Goal: Transaction & Acquisition: Purchase product/service

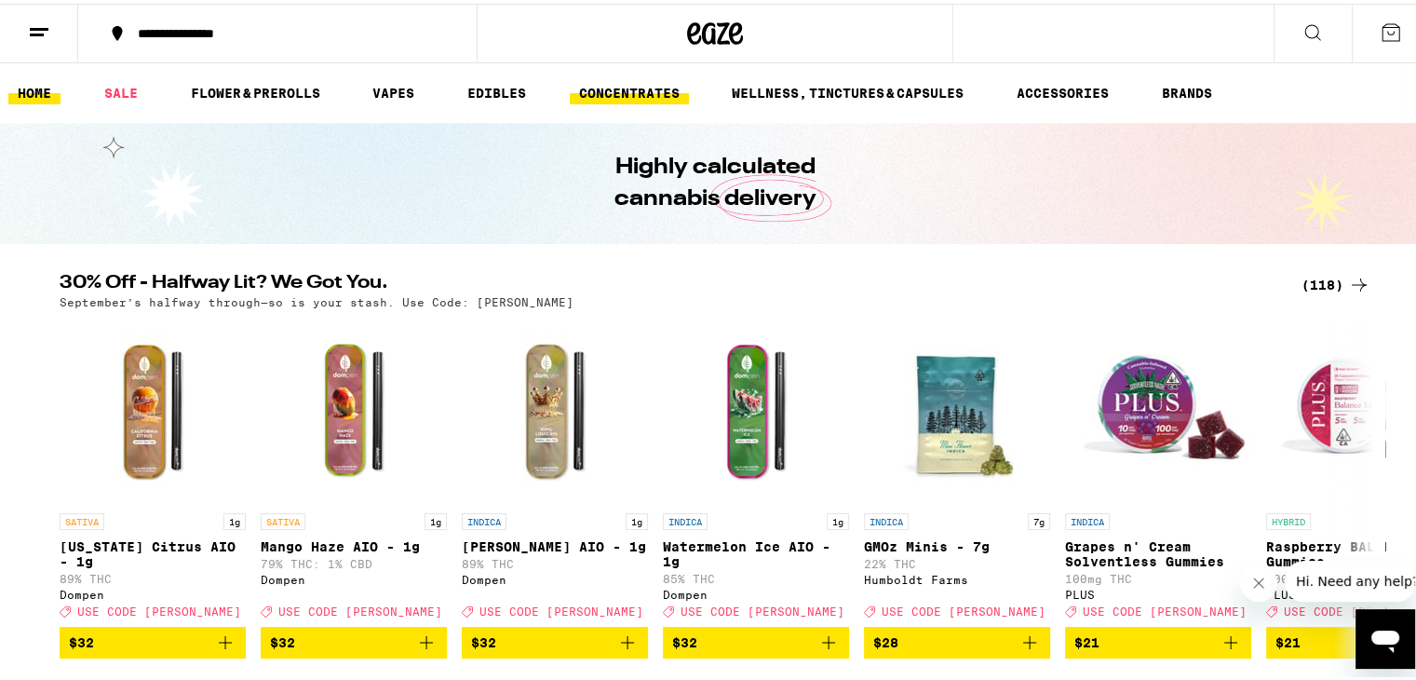
click at [681, 91] on link "CONCENTRATES" at bounding box center [629, 89] width 119 height 22
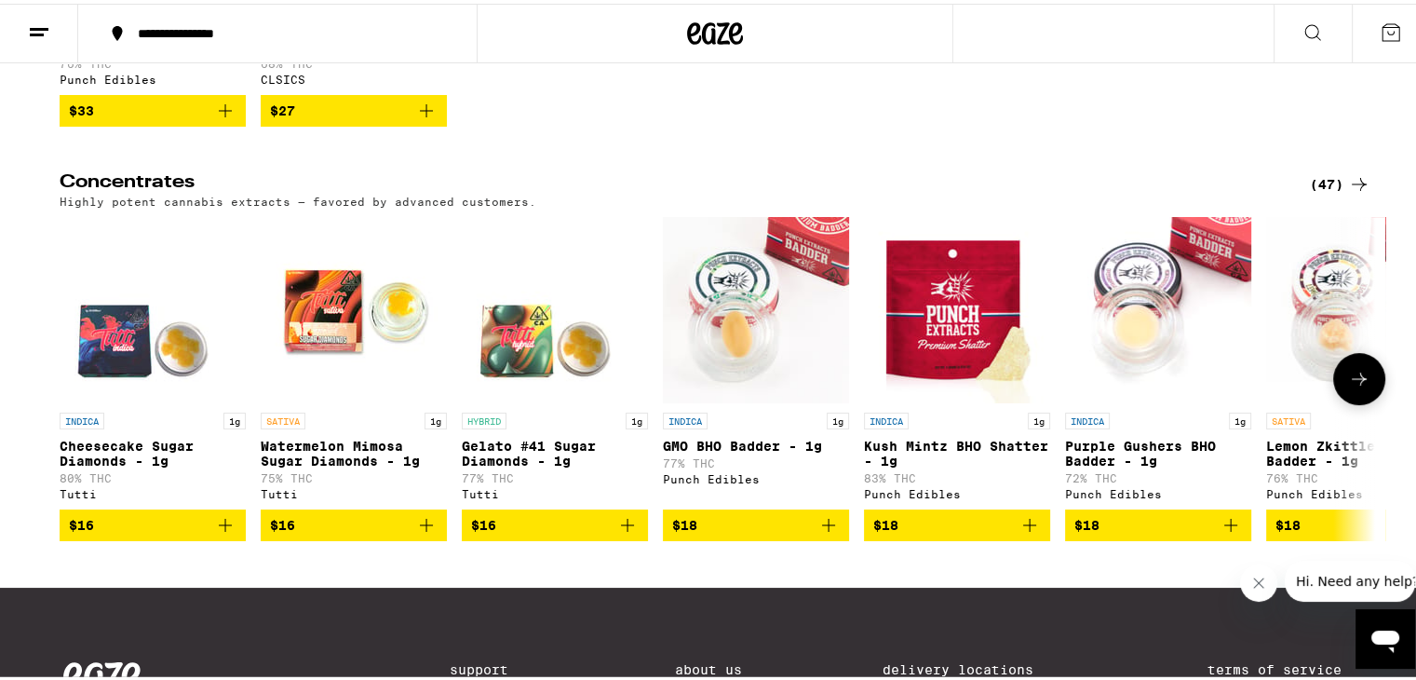
scroll to position [476, 0]
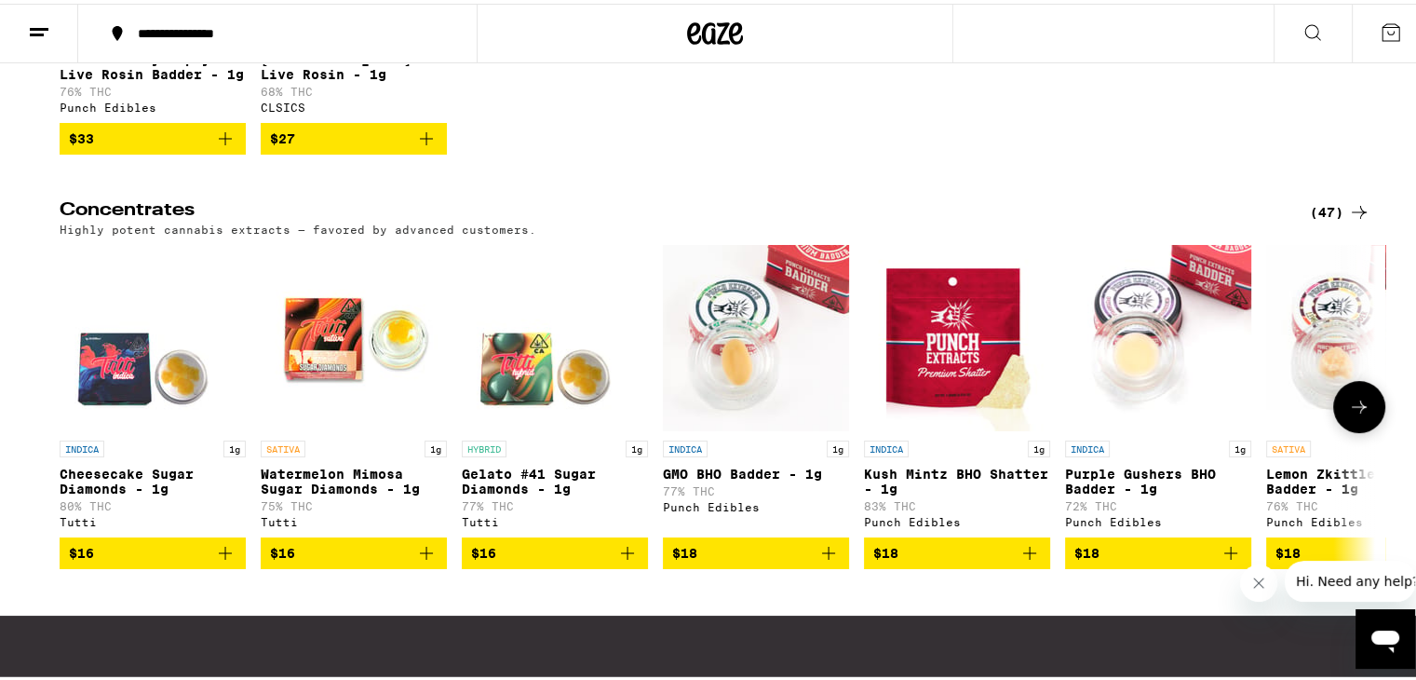
click at [1354, 410] on icon at bounding box center [1359, 403] width 15 height 13
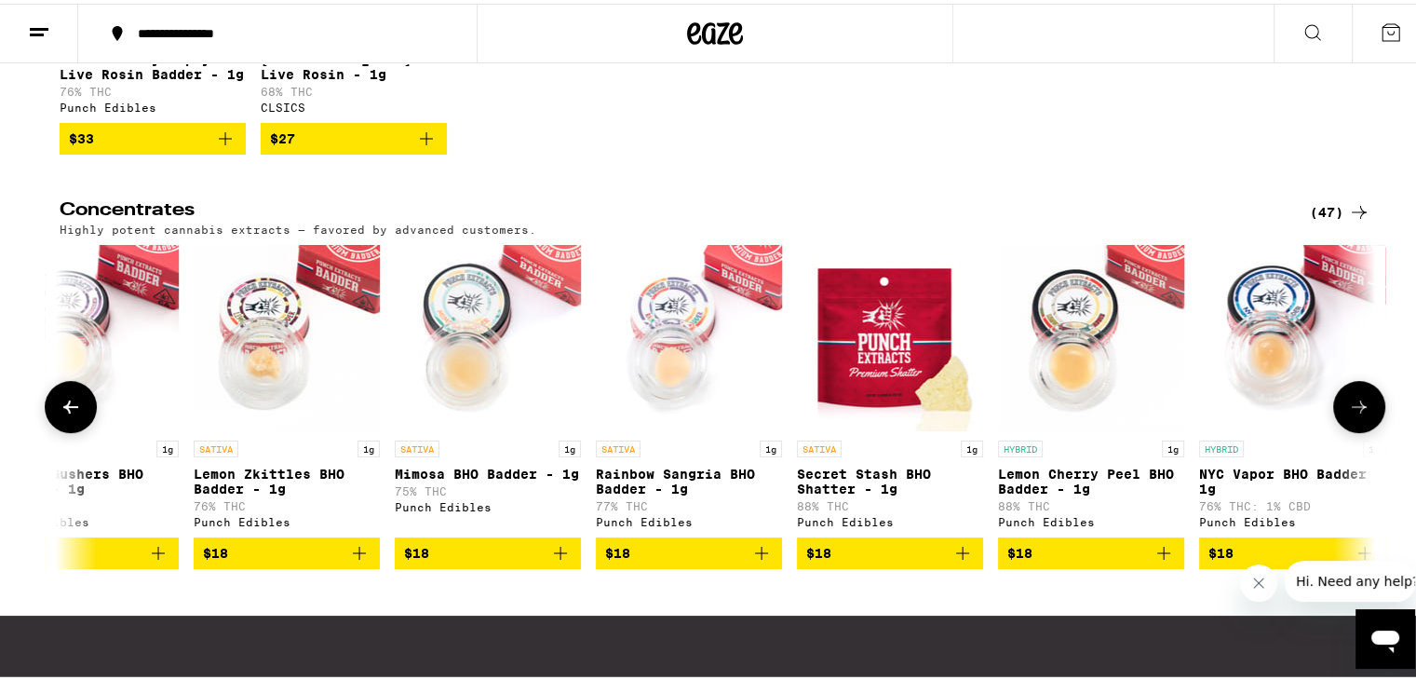
scroll to position [0, 1108]
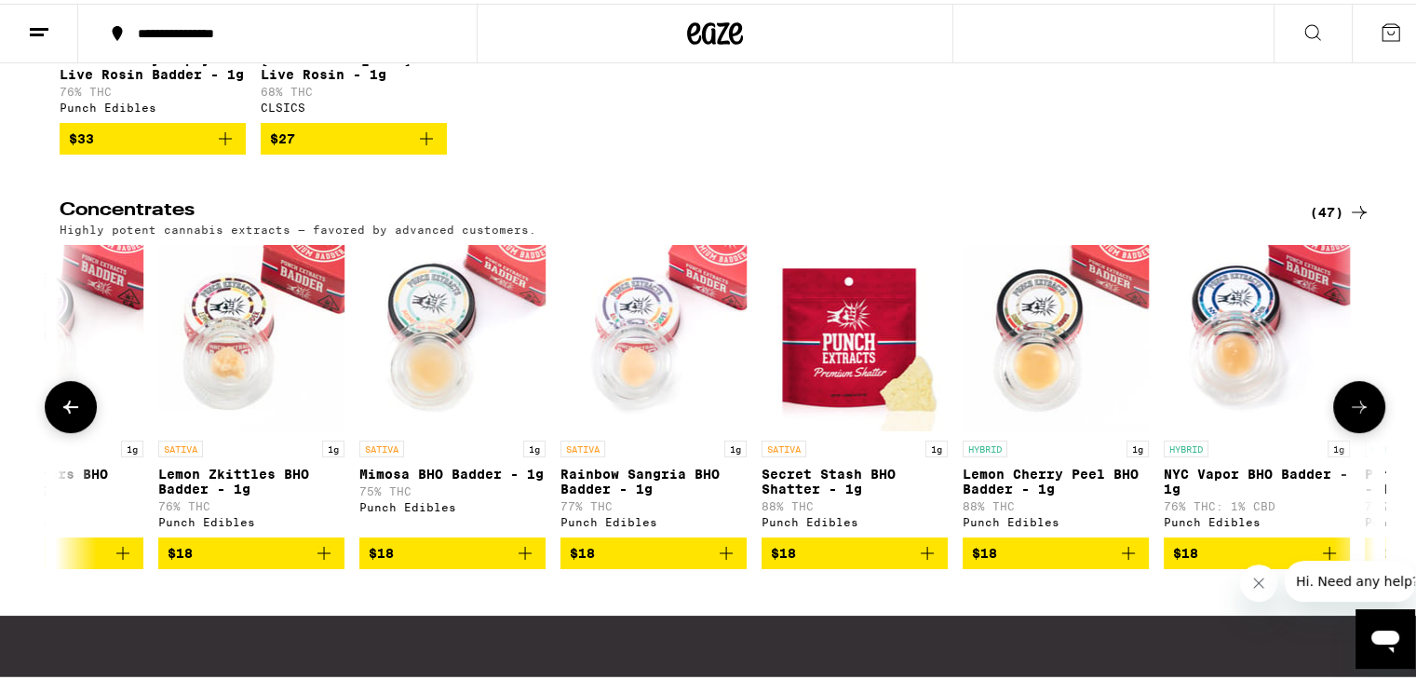
click at [1354, 410] on icon at bounding box center [1359, 403] width 15 height 13
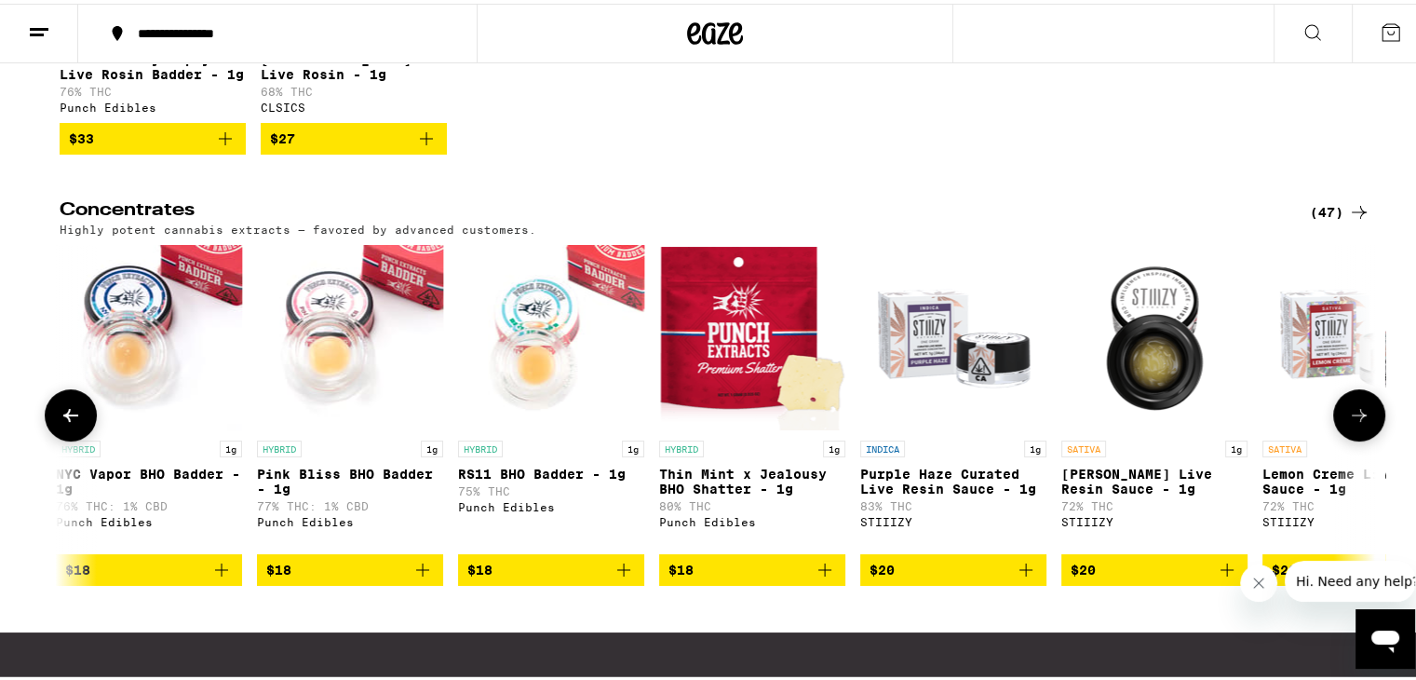
click at [1353, 418] on button at bounding box center [1359, 411] width 52 height 52
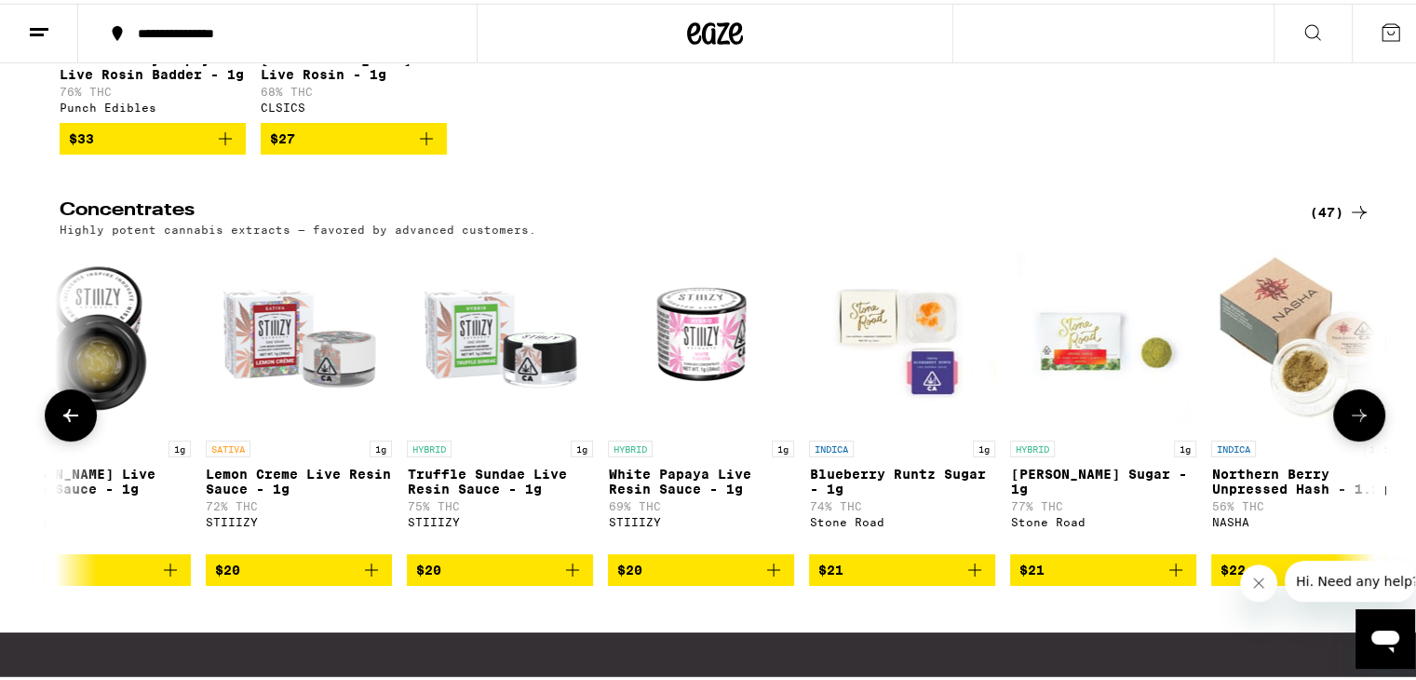
scroll to position [0, 3324]
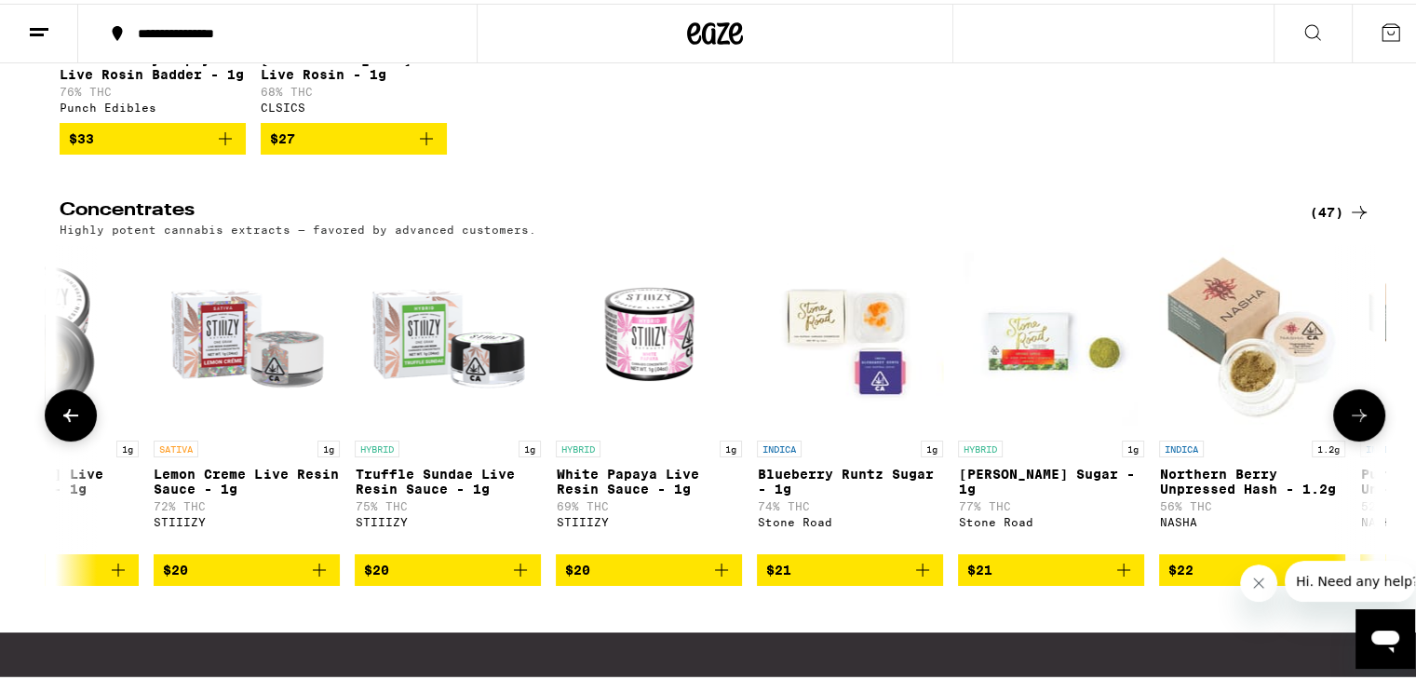
click at [1353, 418] on button at bounding box center [1359, 411] width 52 height 52
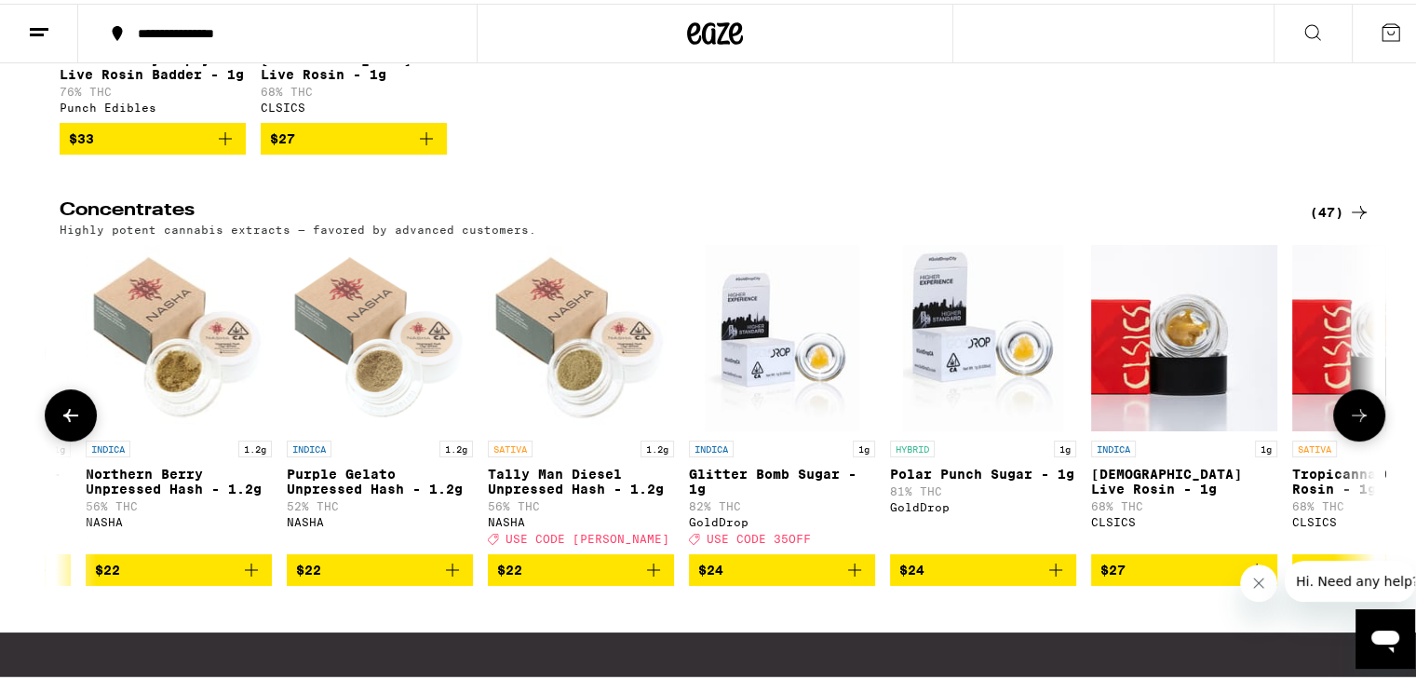
scroll to position [0, 4432]
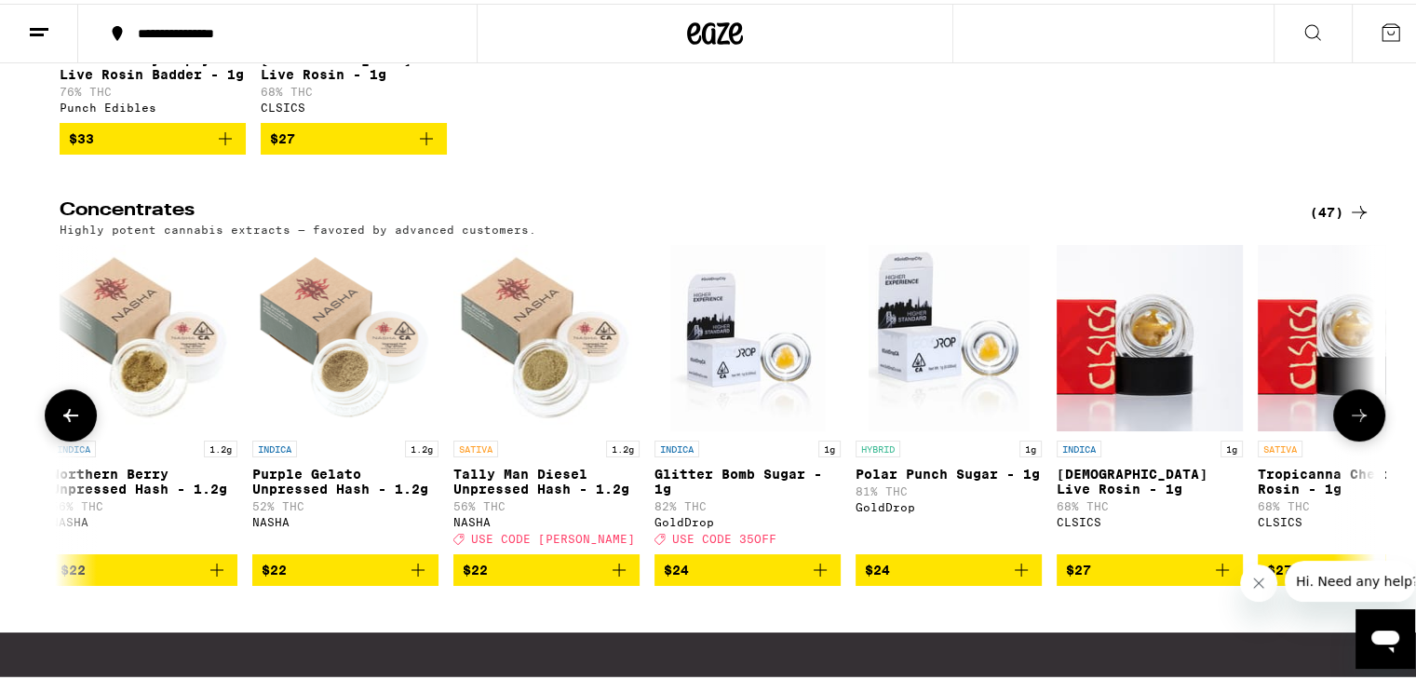
click at [1353, 418] on button at bounding box center [1359, 411] width 52 height 52
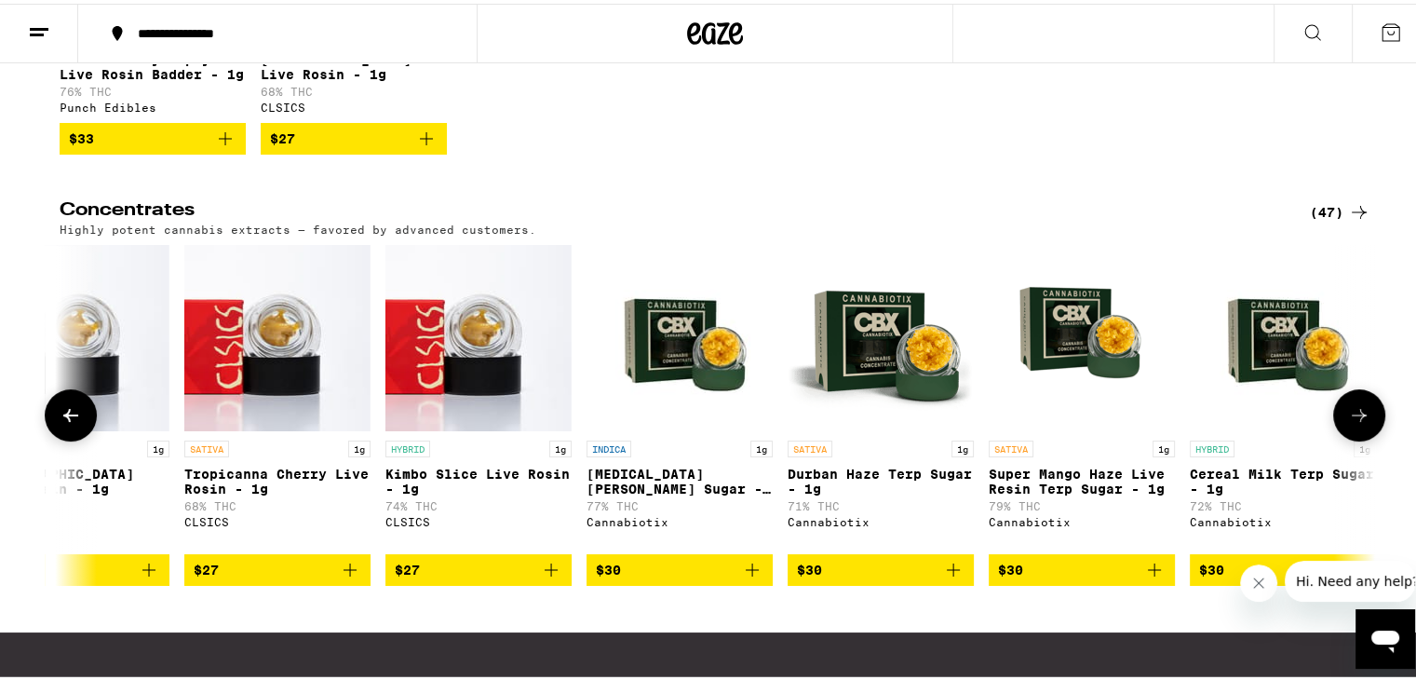
scroll to position [0, 5541]
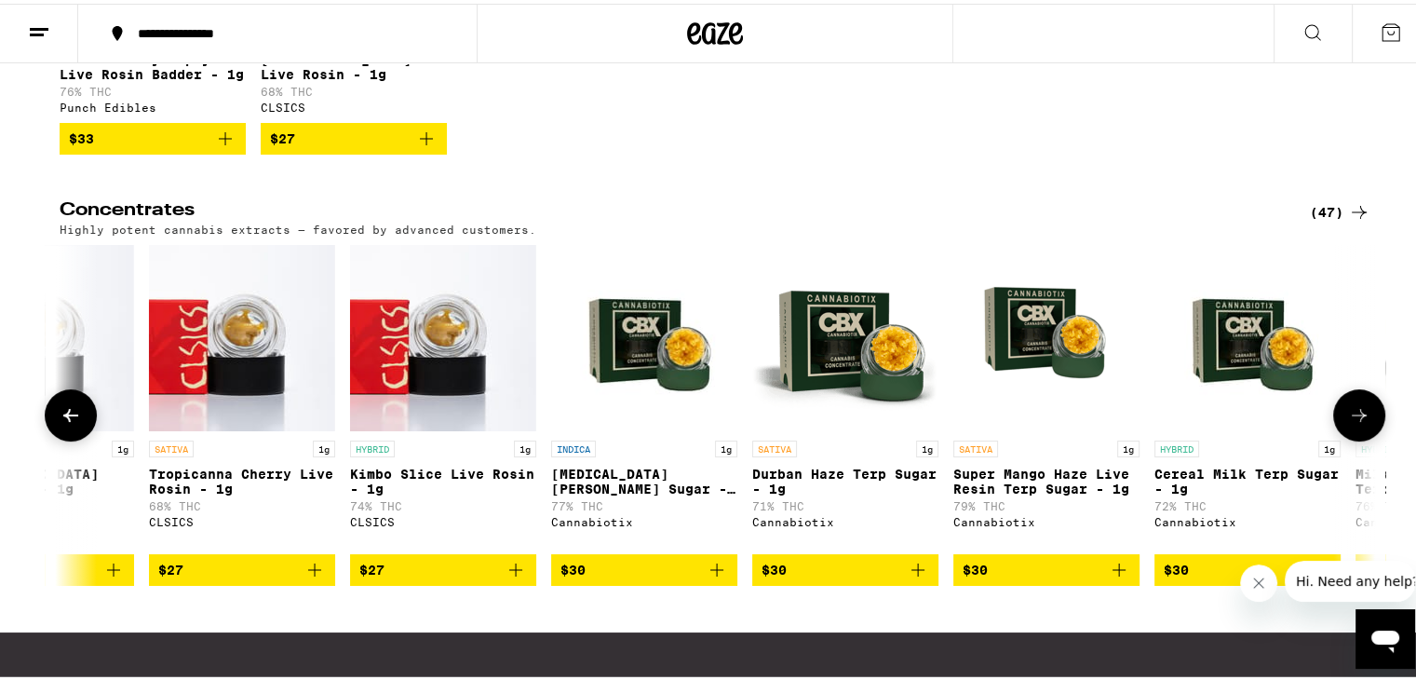
click at [60, 423] on icon at bounding box center [71, 411] width 22 height 22
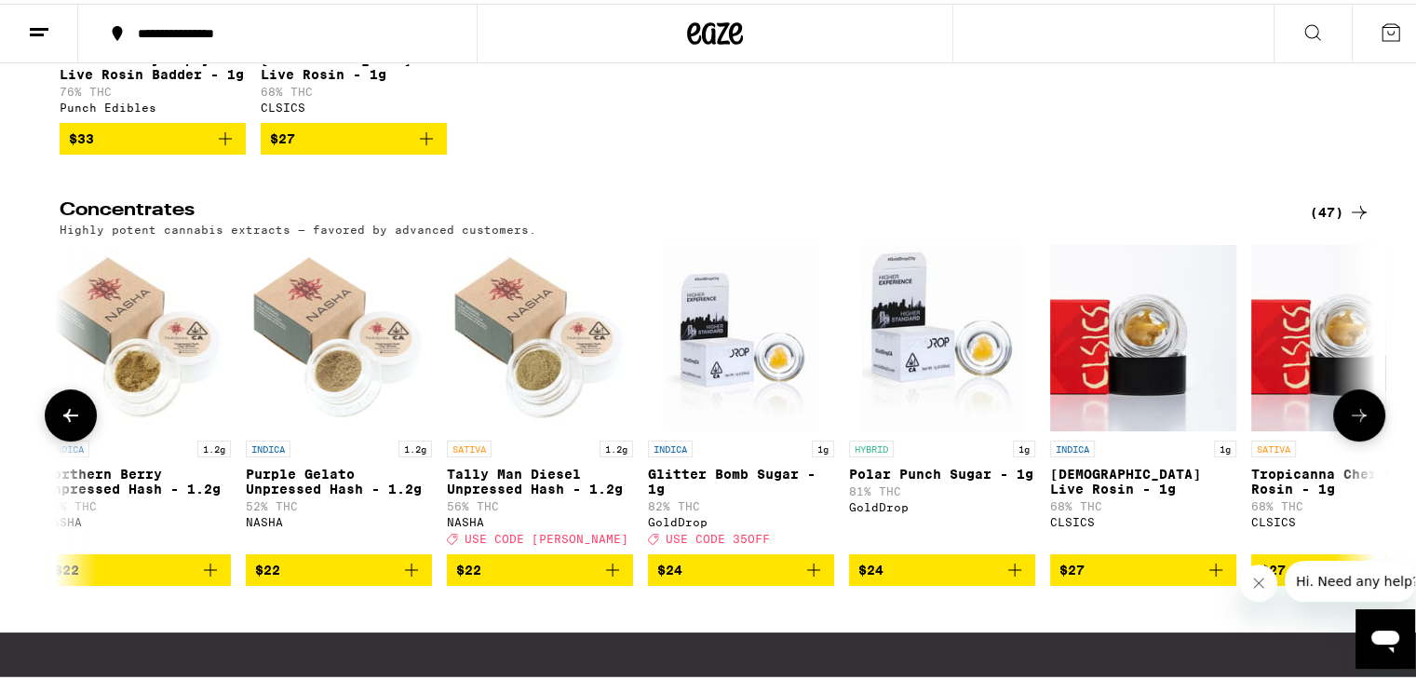
scroll to position [0, 4433]
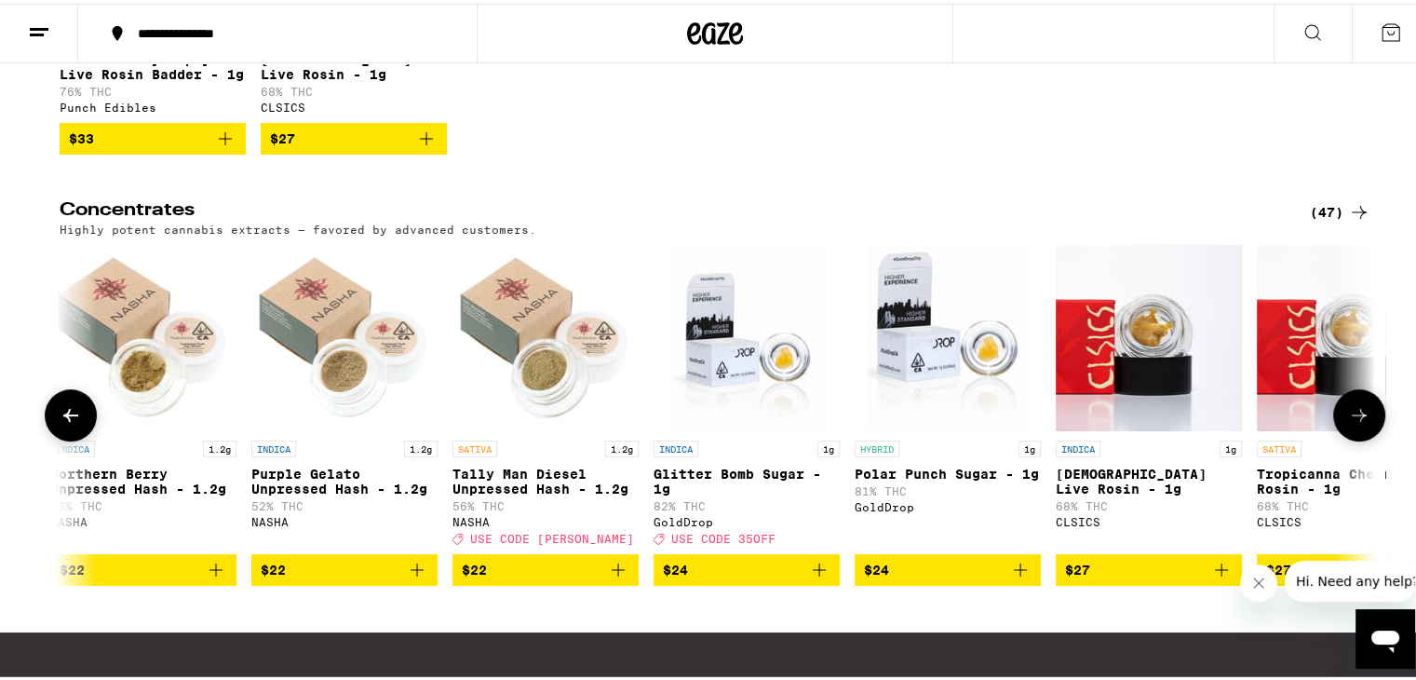
click at [1348, 423] on icon at bounding box center [1359, 411] width 22 height 22
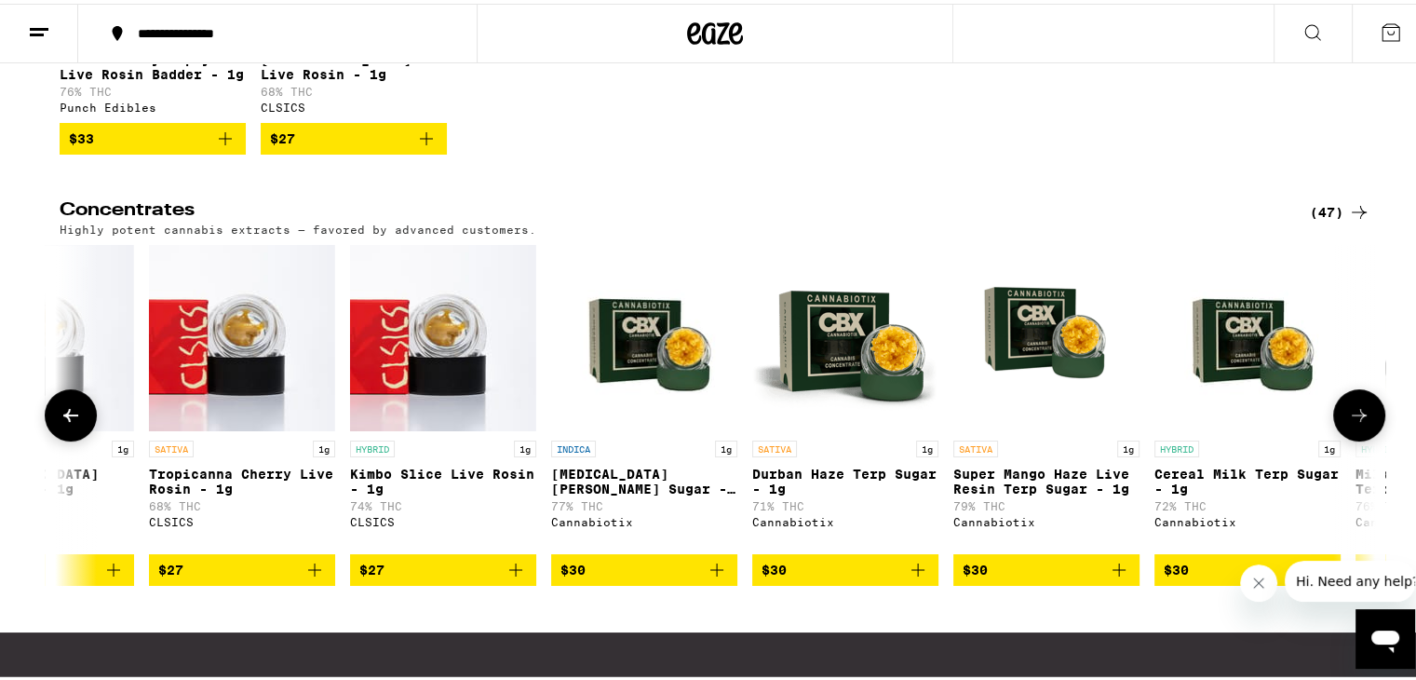
click at [1348, 423] on icon at bounding box center [1359, 411] width 22 height 22
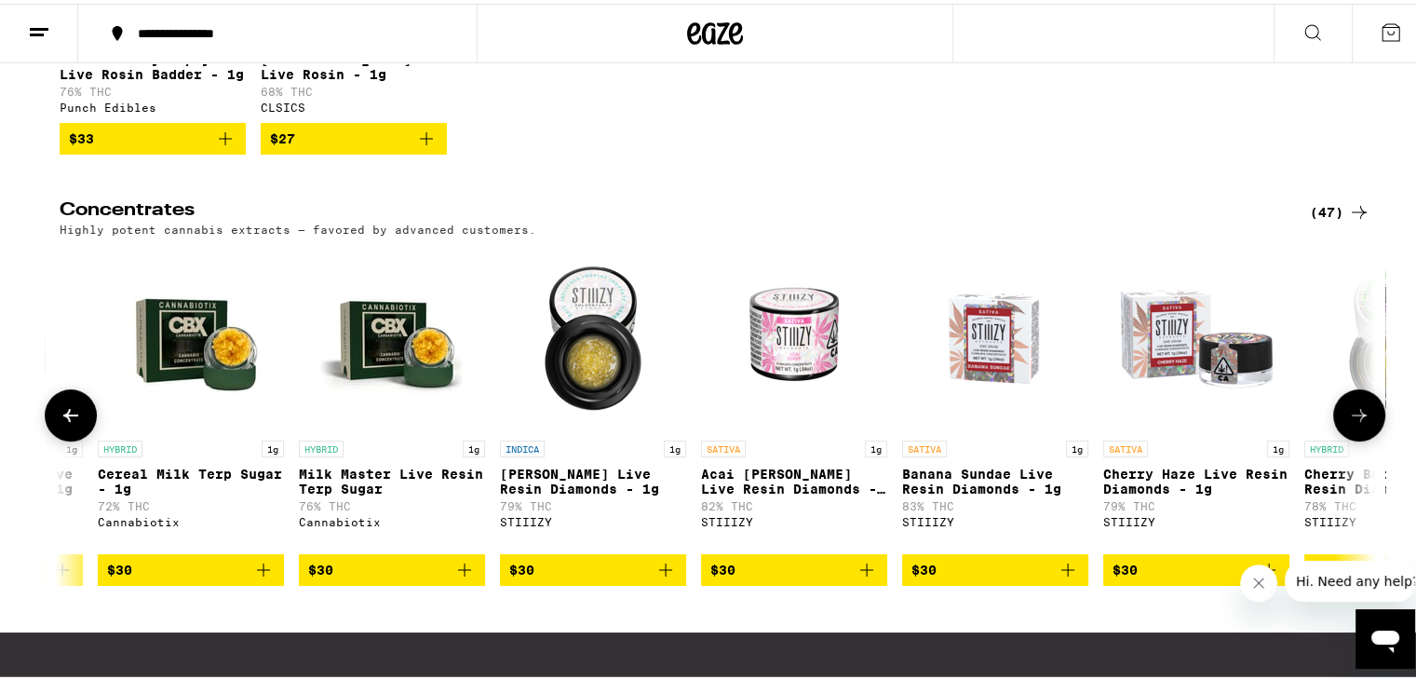
scroll to position [0, 6649]
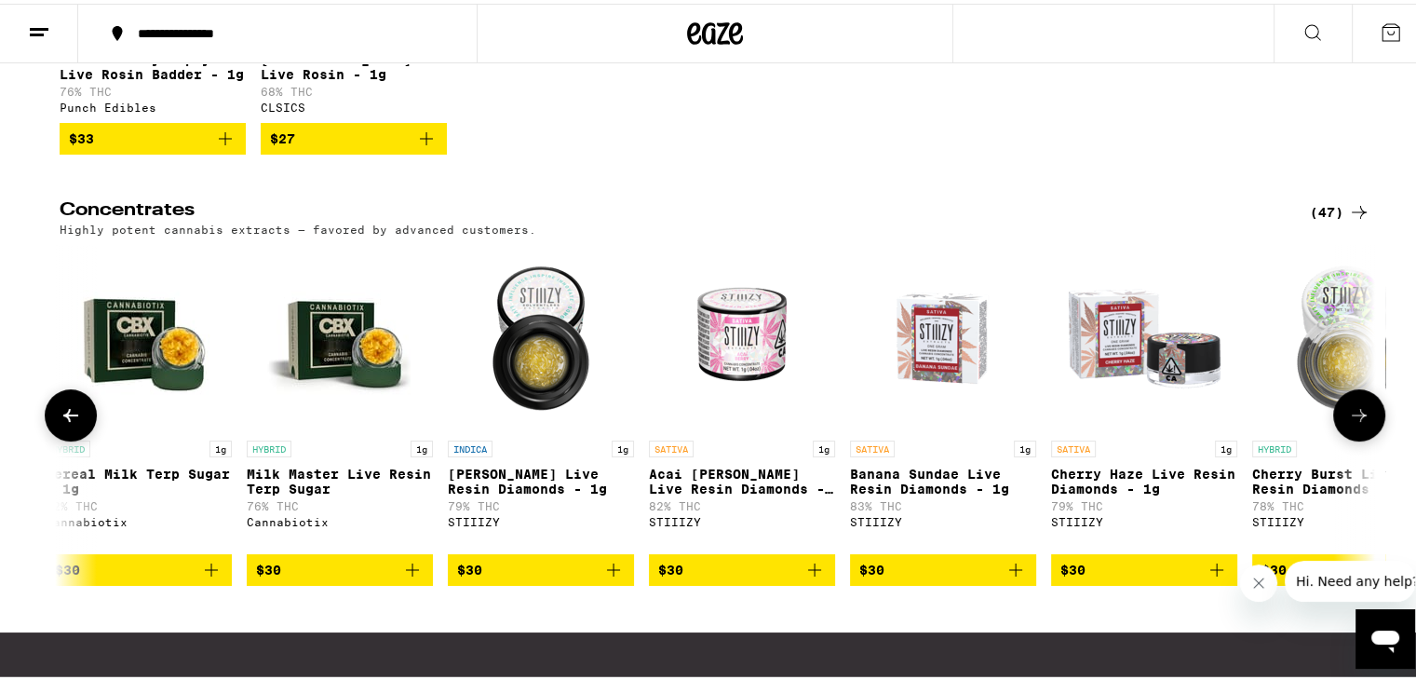
click at [1348, 423] on icon at bounding box center [1359, 411] width 22 height 22
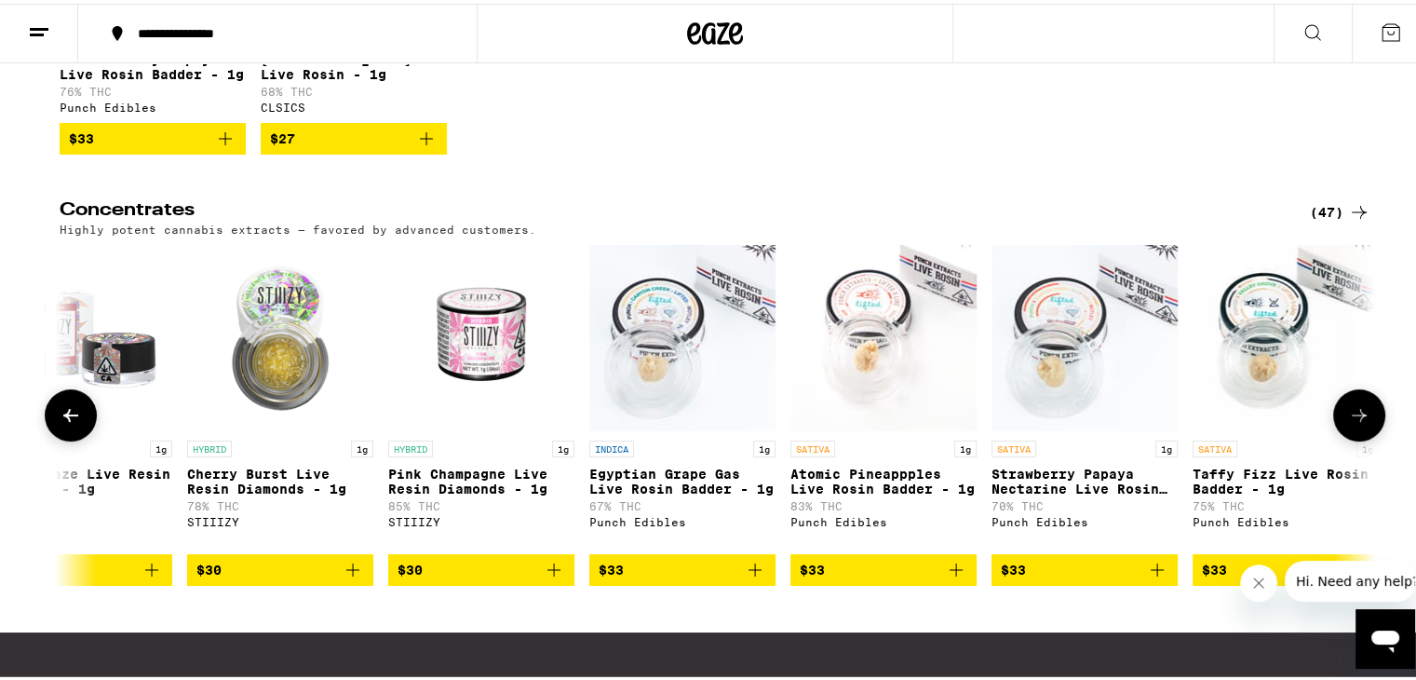
scroll to position [0, 7757]
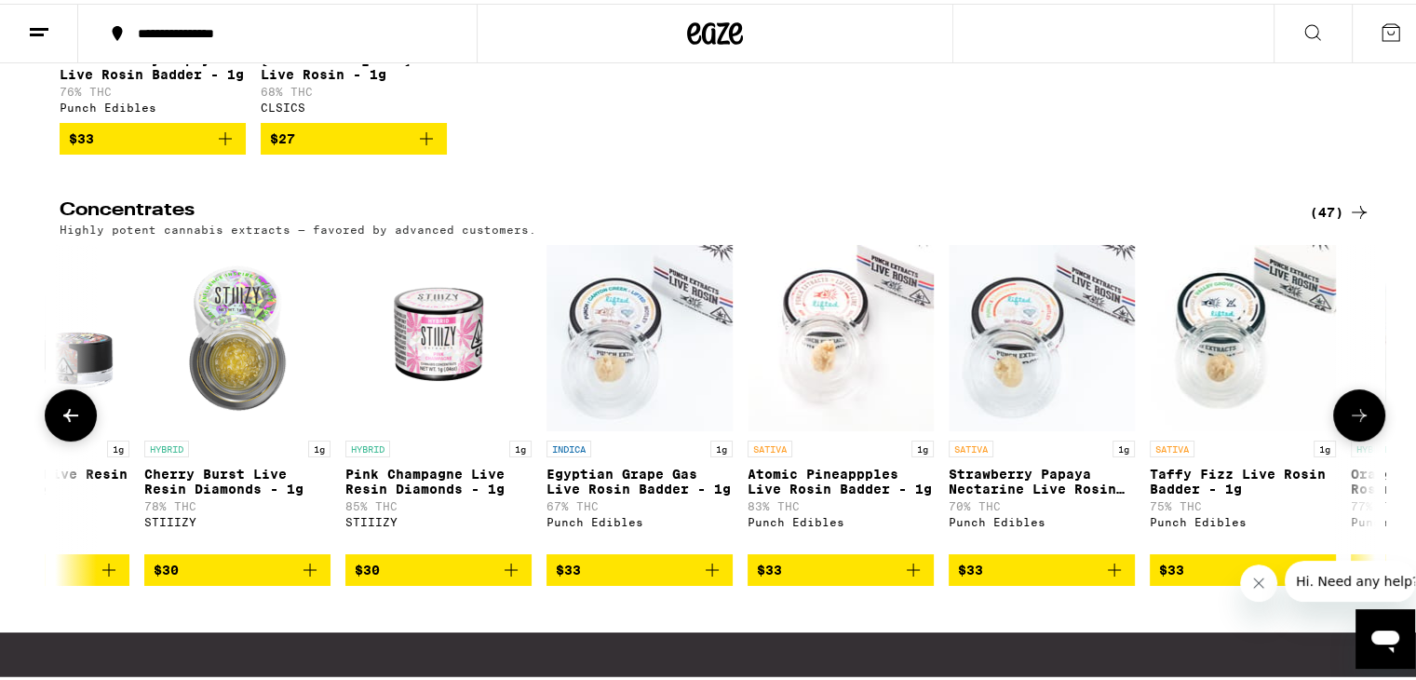
click at [1348, 423] on icon at bounding box center [1359, 411] width 22 height 22
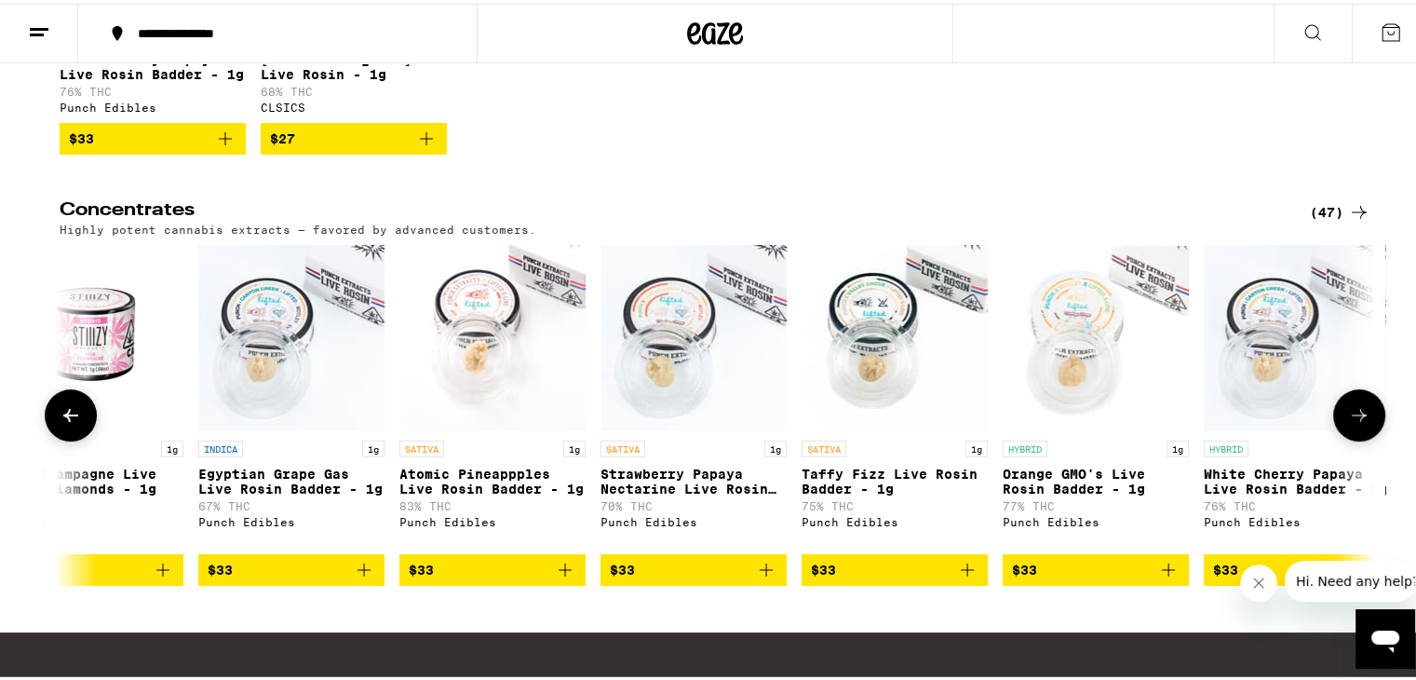
scroll to position [0, 8140]
